Goal: Information Seeking & Learning: Learn about a topic

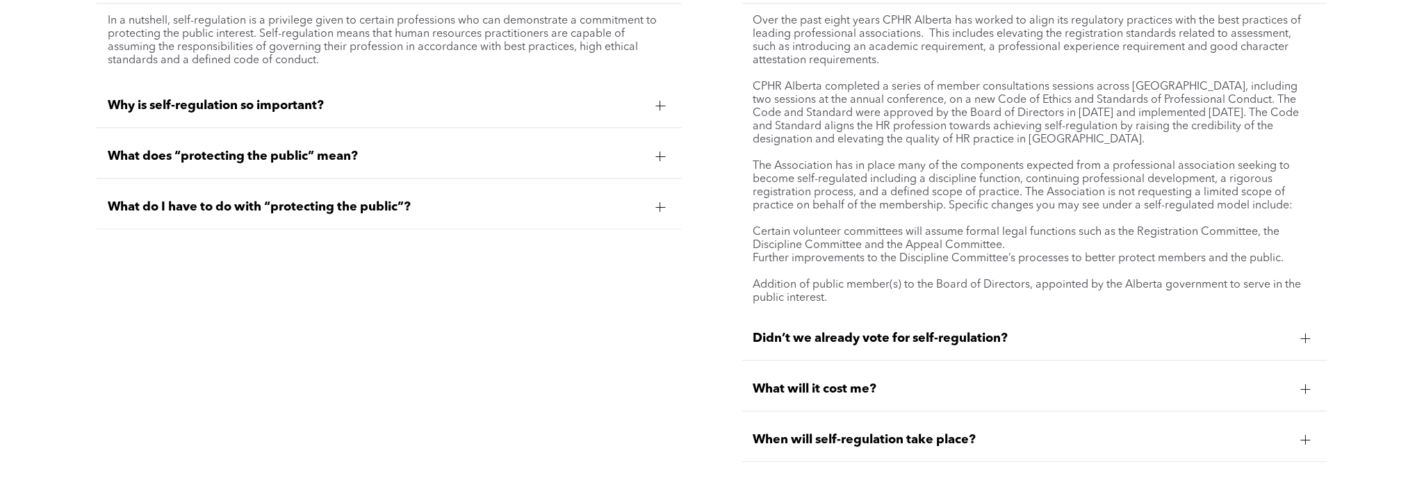
scroll to position [5474, 0]
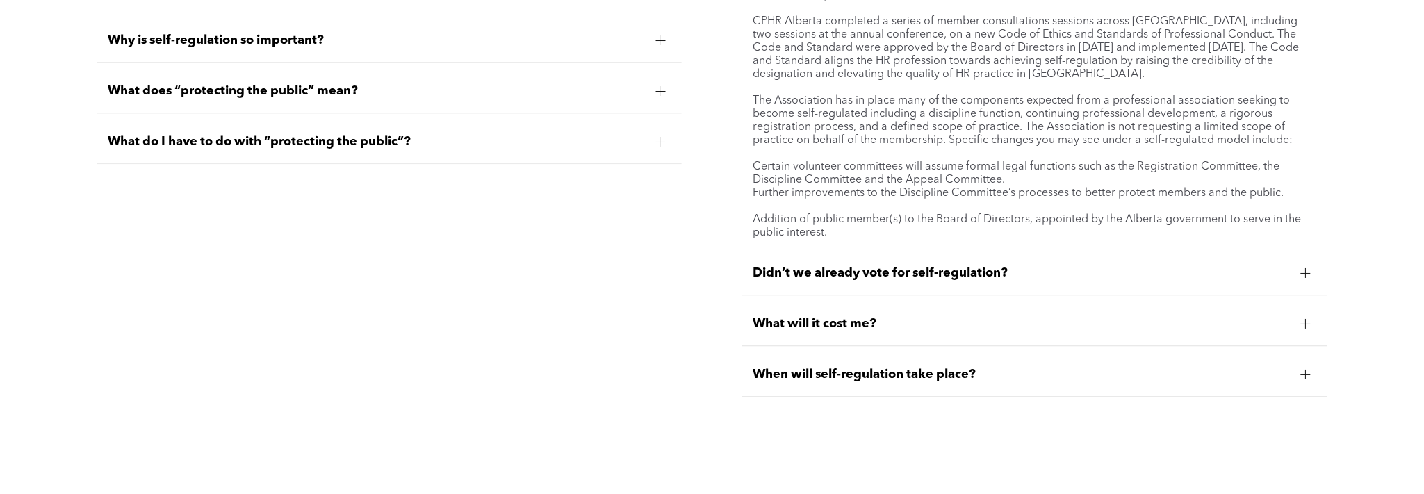
click at [1308, 319] on div at bounding box center [1306, 324] width 10 height 10
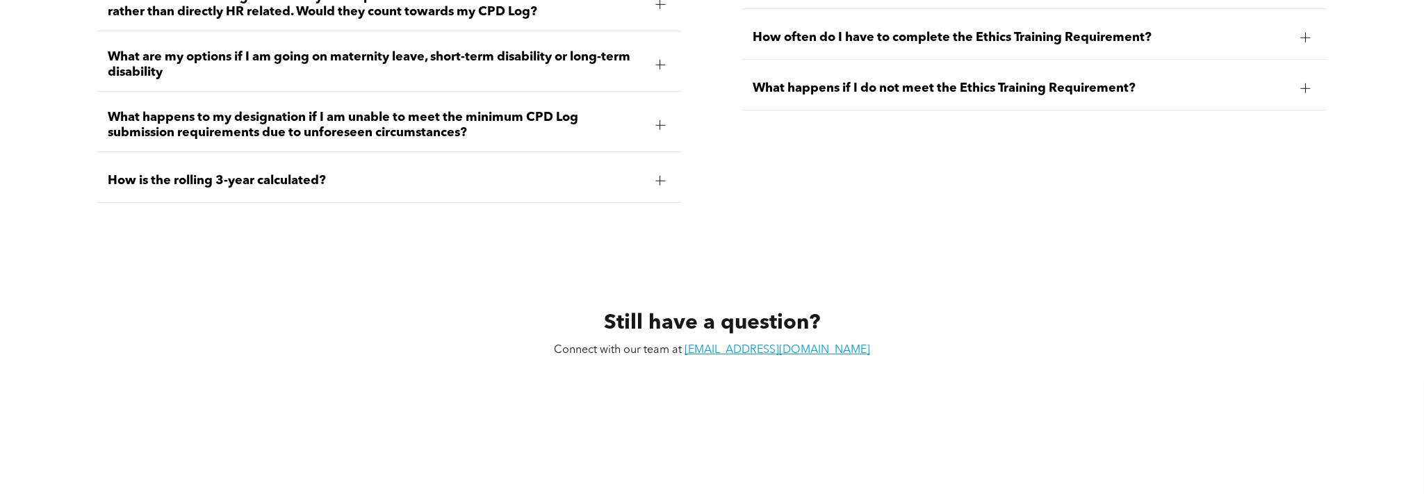
scroll to position [6404, 0]
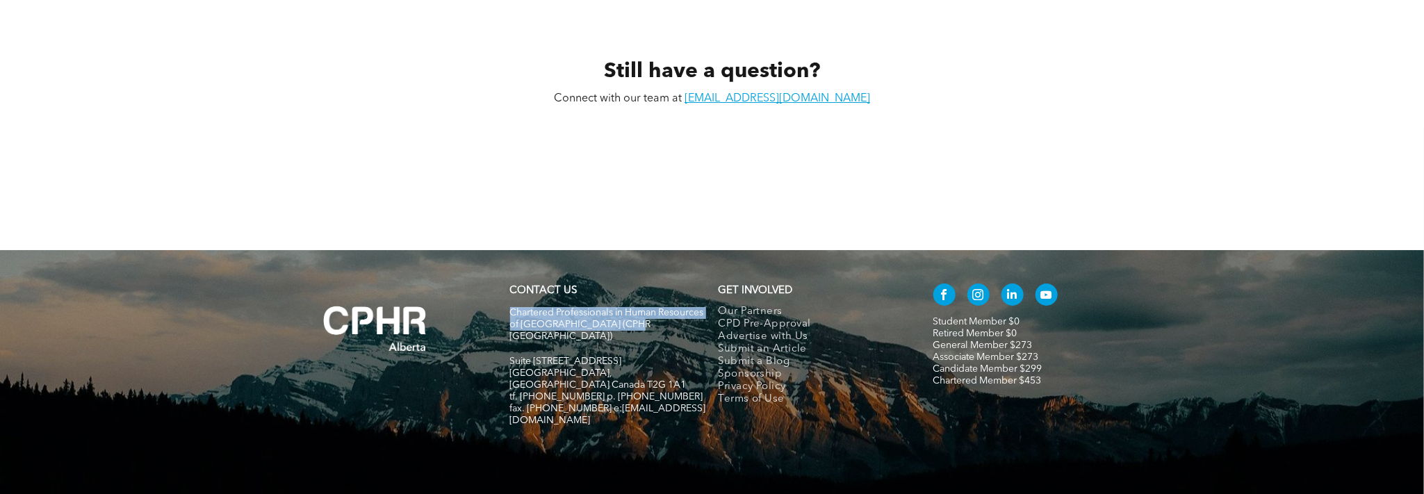
drag, startPoint x: 511, startPoint y: 288, endPoint x: 673, endPoint y: 301, distance: 163.1
click at [673, 307] on p "Chartered Professionals in Human Resources of [GEOGRAPHIC_DATA] (CPHR [GEOGRAPH…" at bounding box center [608, 324] width 196 height 35
copy span "Chartered Professionals in Human Resources of [GEOGRAPHIC_DATA] (CPHR [GEOGRAPH…"
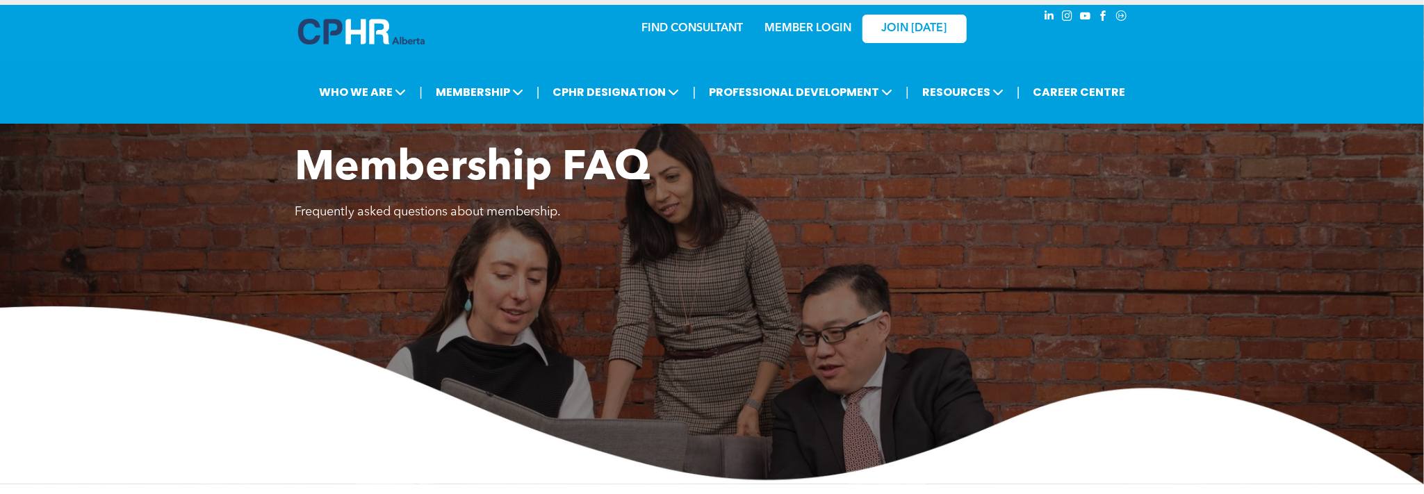
scroll to position [0, 0]
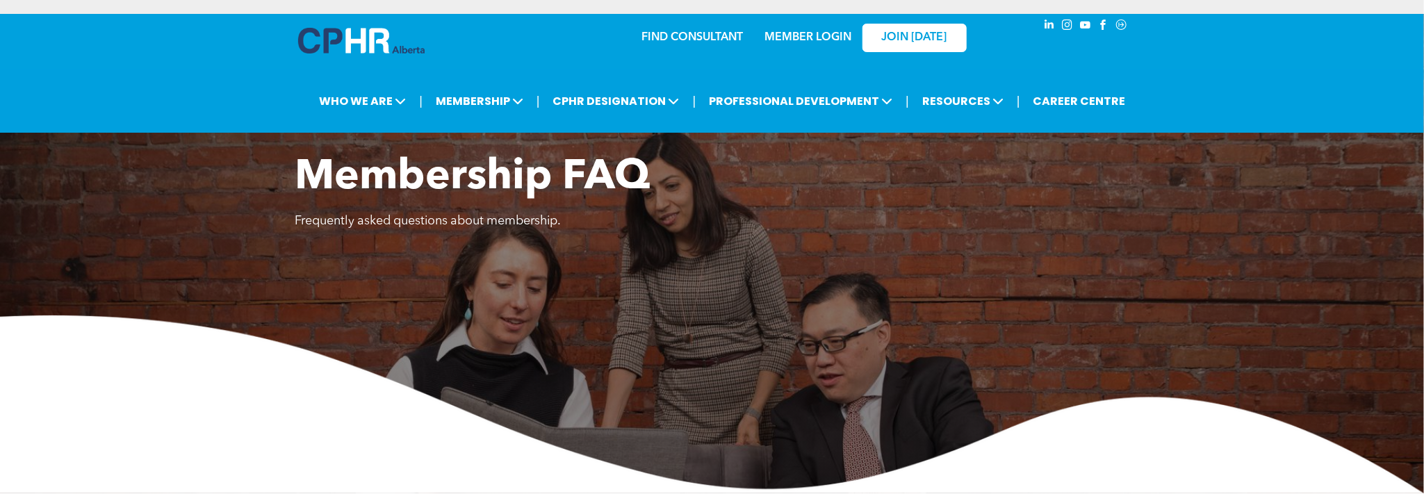
click at [809, 37] on link "MEMBER LOGIN" at bounding box center [807, 37] width 87 height 11
click at [324, 49] on img at bounding box center [361, 41] width 126 height 26
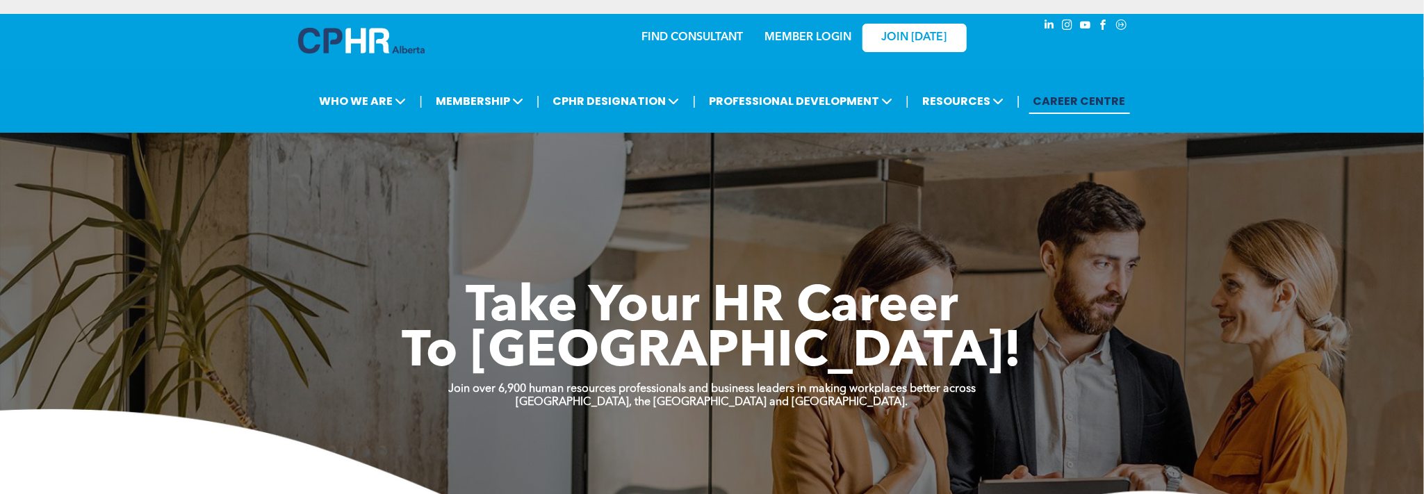
click at [800, 35] on link "MEMBER LOGIN" at bounding box center [807, 37] width 87 height 11
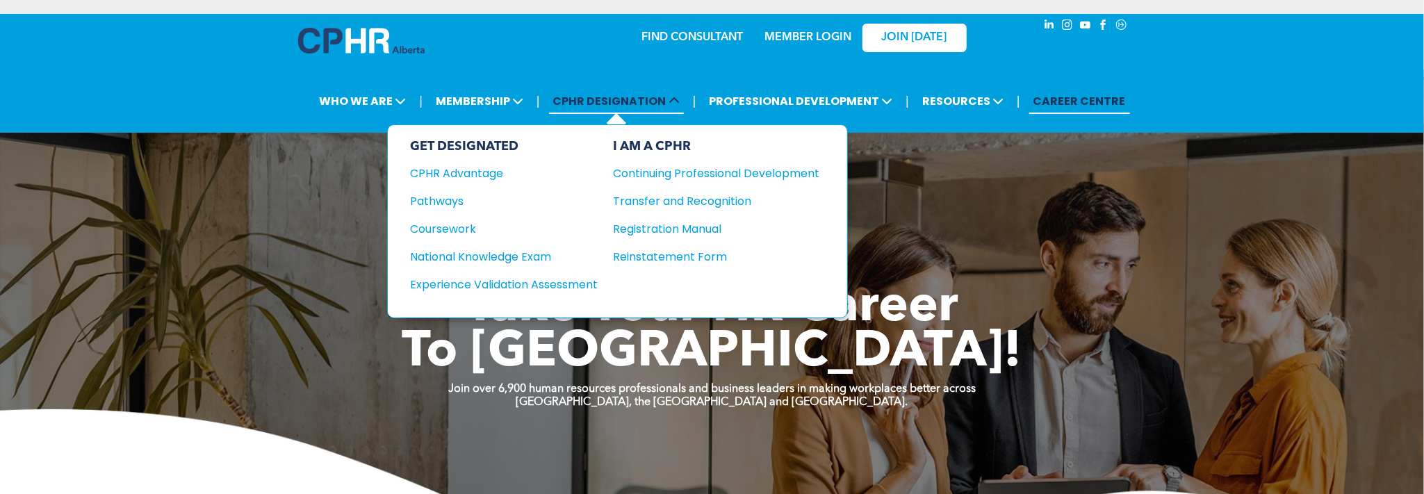
click at [633, 106] on span "CPHR DESIGNATION" at bounding box center [616, 101] width 135 height 26
click at [629, 101] on span "CPHR DESIGNATION" at bounding box center [616, 101] width 135 height 26
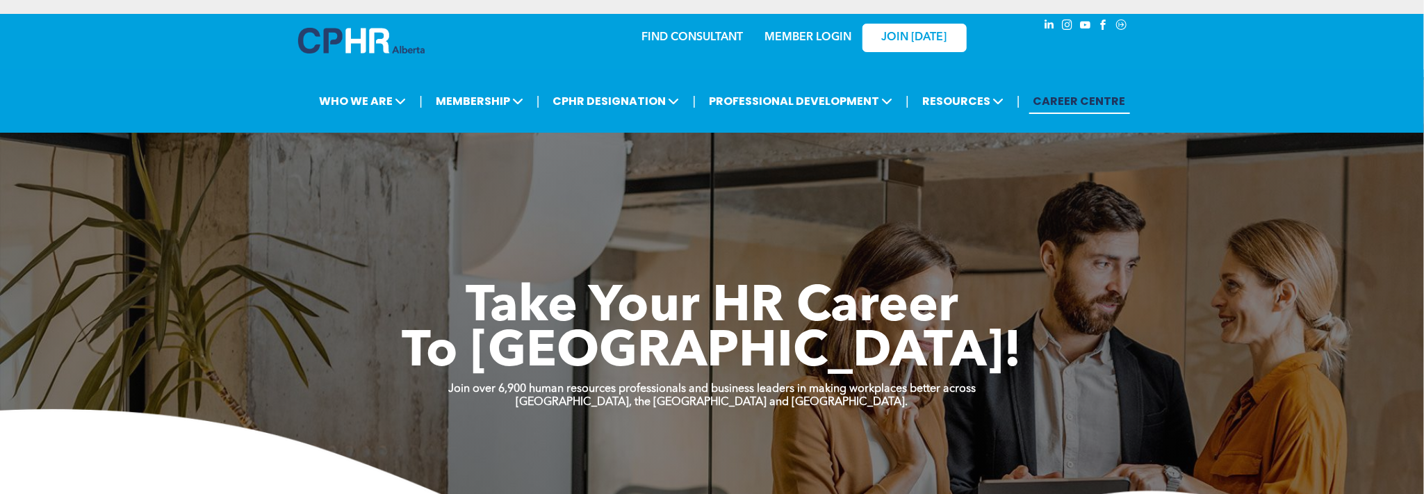
click at [982, 283] on div "Take Your HR Career To New Heights!" at bounding box center [712, 296] width 834 height 160
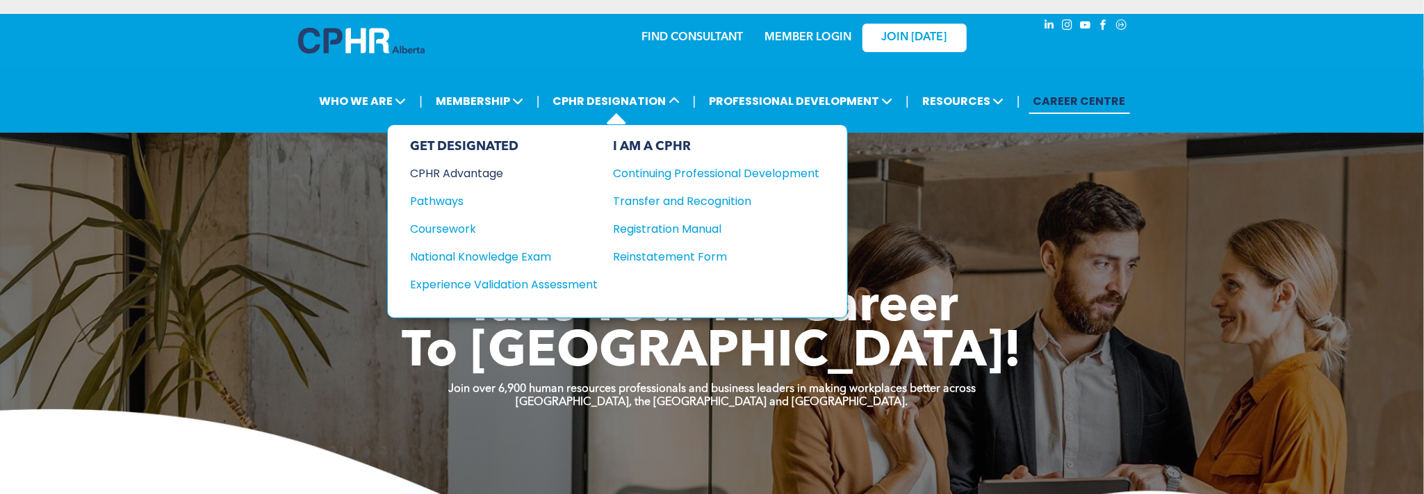
click at [475, 170] on div "CPHR Advantage" at bounding box center [494, 173] width 169 height 17
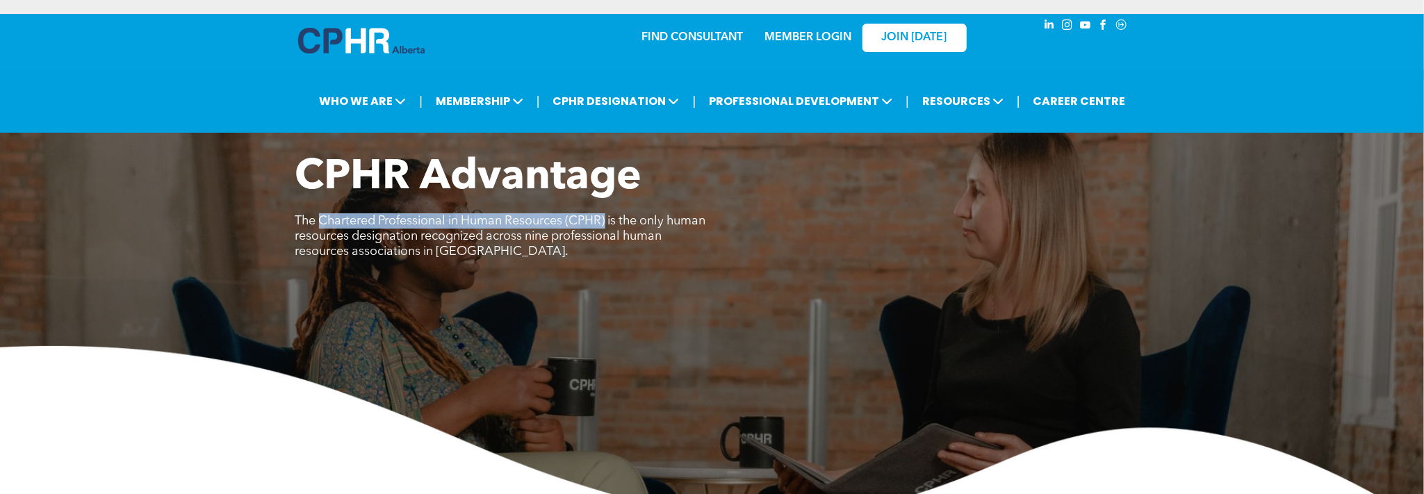
drag, startPoint x: 322, startPoint y: 221, endPoint x: 613, endPoint y: 221, distance: 290.4
click at [613, 221] on span "The Chartered Professional in Human Resources (CPHR) is the only human resource…" at bounding box center [500, 236] width 411 height 43
copy span "Chartered Professional in Human Resources (CPHR)"
